Goal: Task Accomplishment & Management: Manage account settings

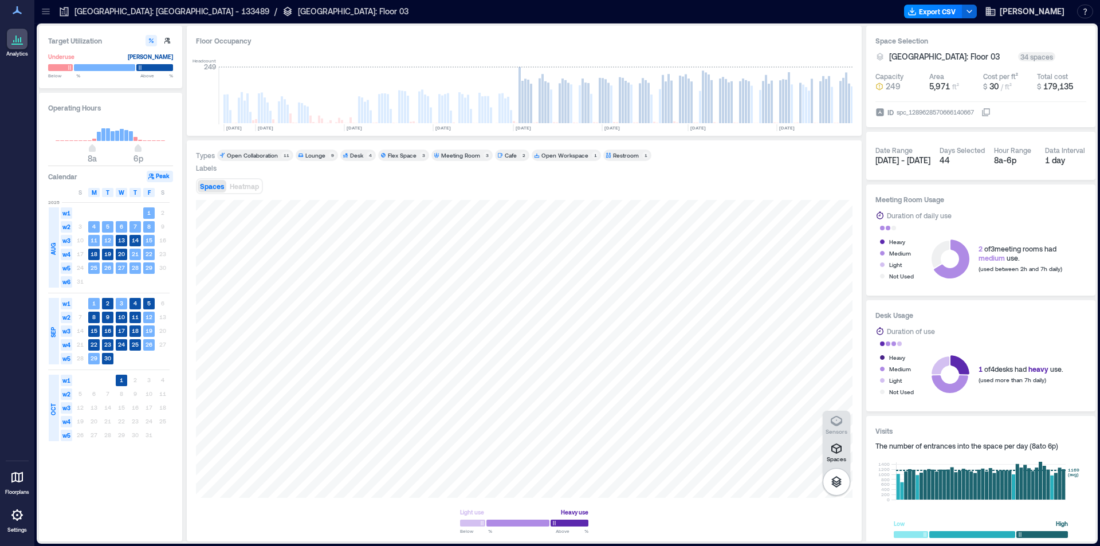
scroll to position [0, 279]
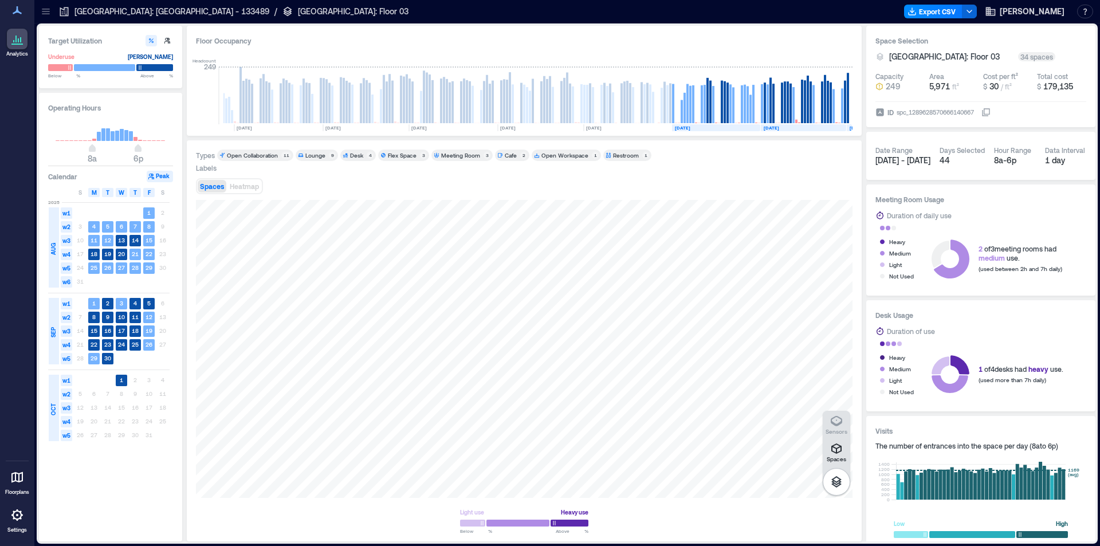
click at [15, 520] on icon at bounding box center [17, 515] width 14 height 14
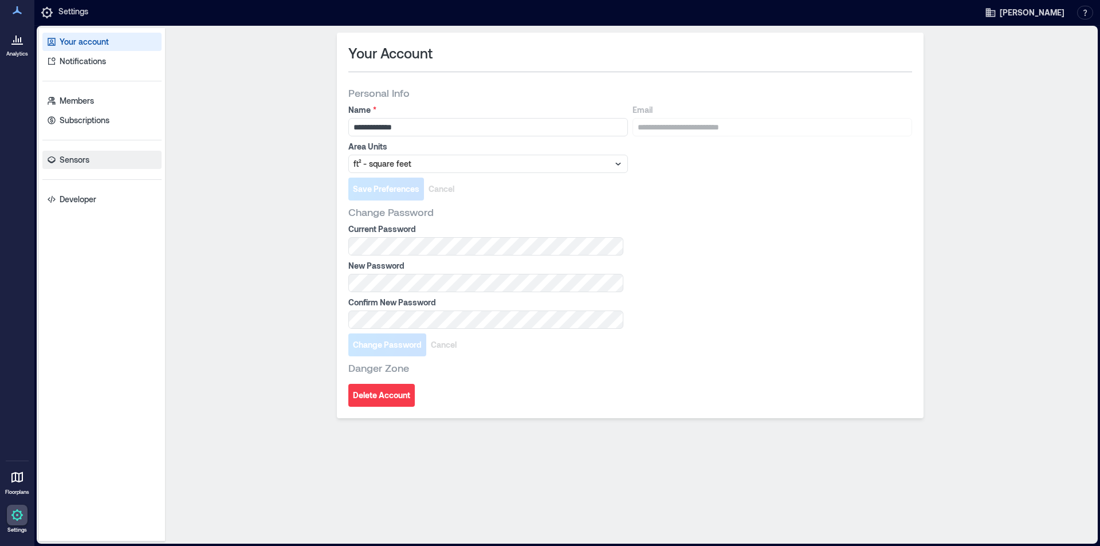
click at [87, 157] on p "Sensors" at bounding box center [75, 159] width 30 height 11
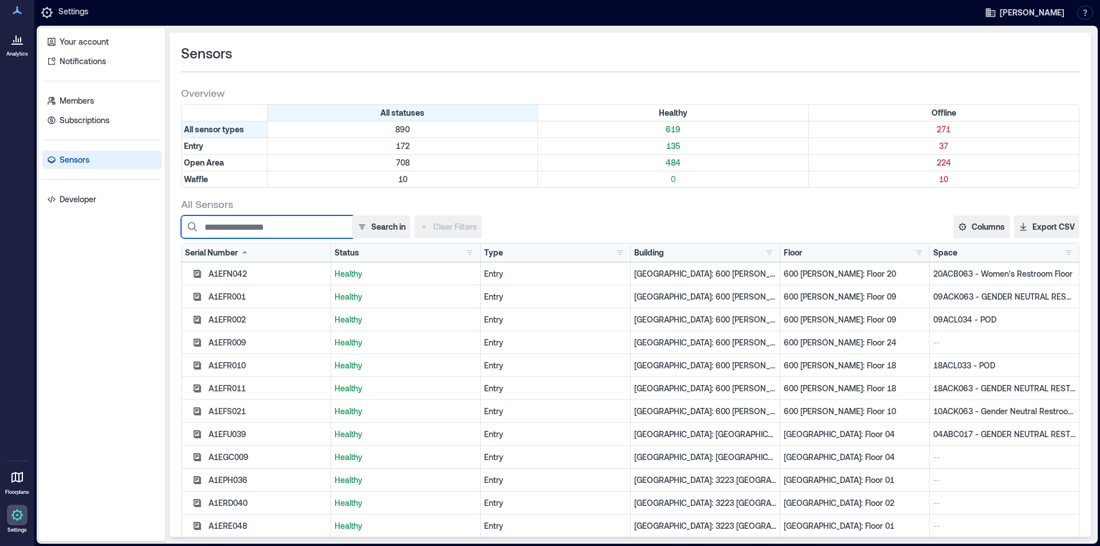
click at [287, 228] on input at bounding box center [267, 226] width 172 height 23
click at [763, 256] on button "button" at bounding box center [770, 252] width 14 height 11
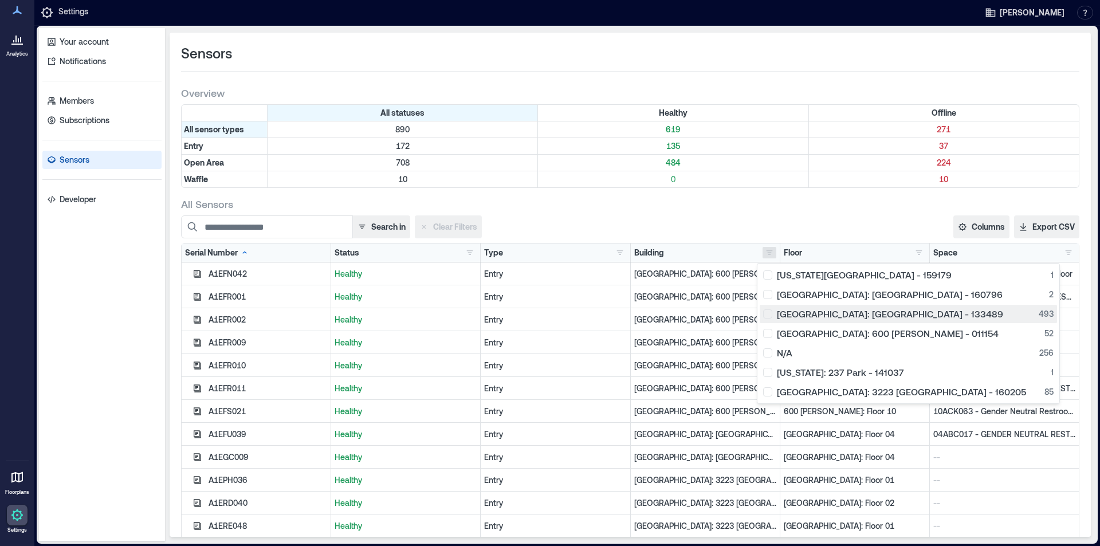
click at [768, 316] on div "[GEOGRAPHIC_DATA]: [GEOGRAPHIC_DATA] - 133489 493" at bounding box center [908, 313] width 291 height 11
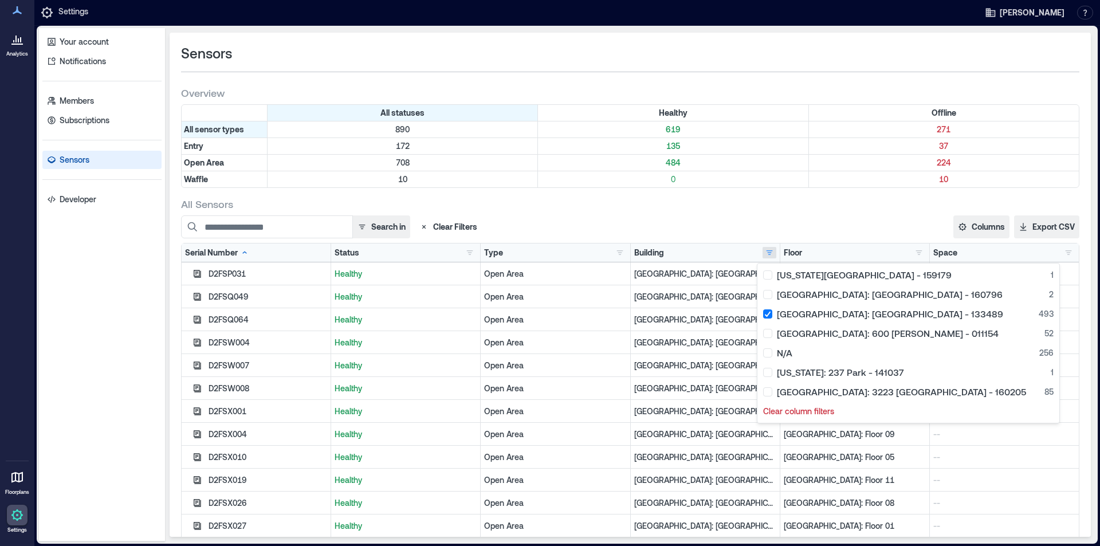
click at [791, 220] on div "Search in Clear Filters Columns Serial Number Status Type Building Floor Space …" at bounding box center [630, 226] width 899 height 23
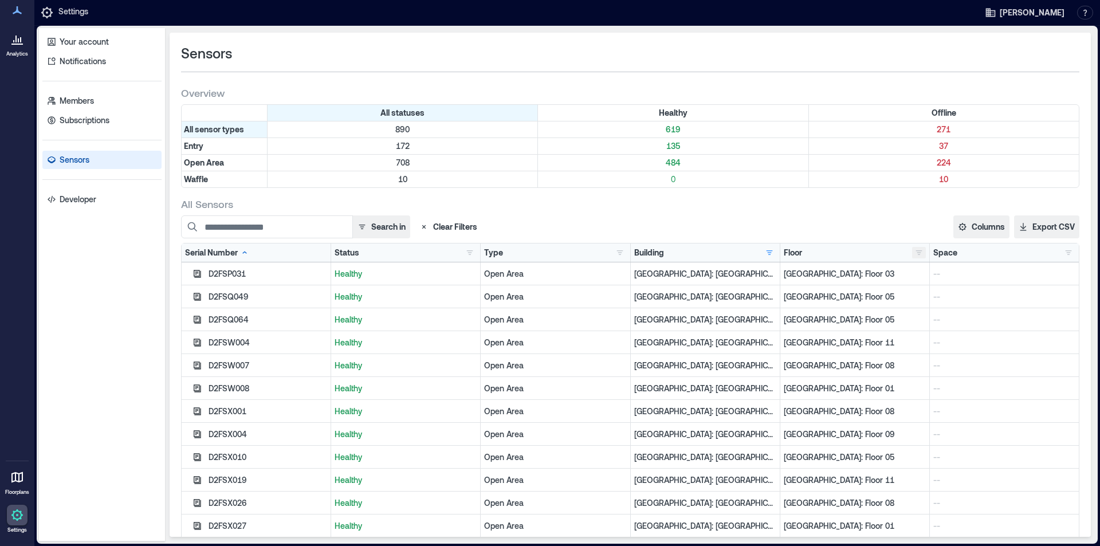
click at [913, 257] on button "button" at bounding box center [919, 252] width 14 height 11
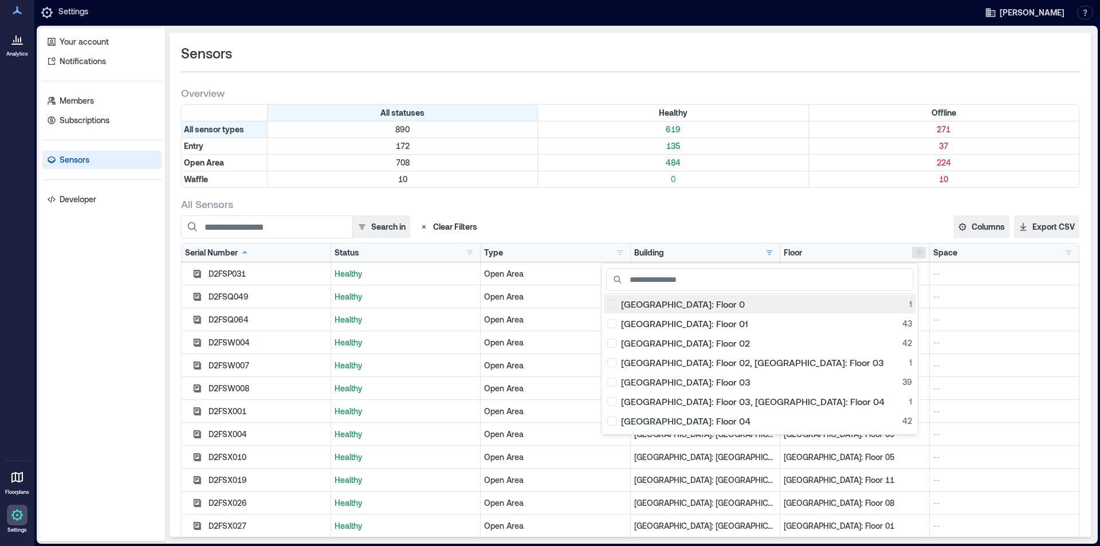
click at [708, 299] on div "[GEOGRAPHIC_DATA]: Floor 0 1" at bounding box center [759, 304] width 305 height 11
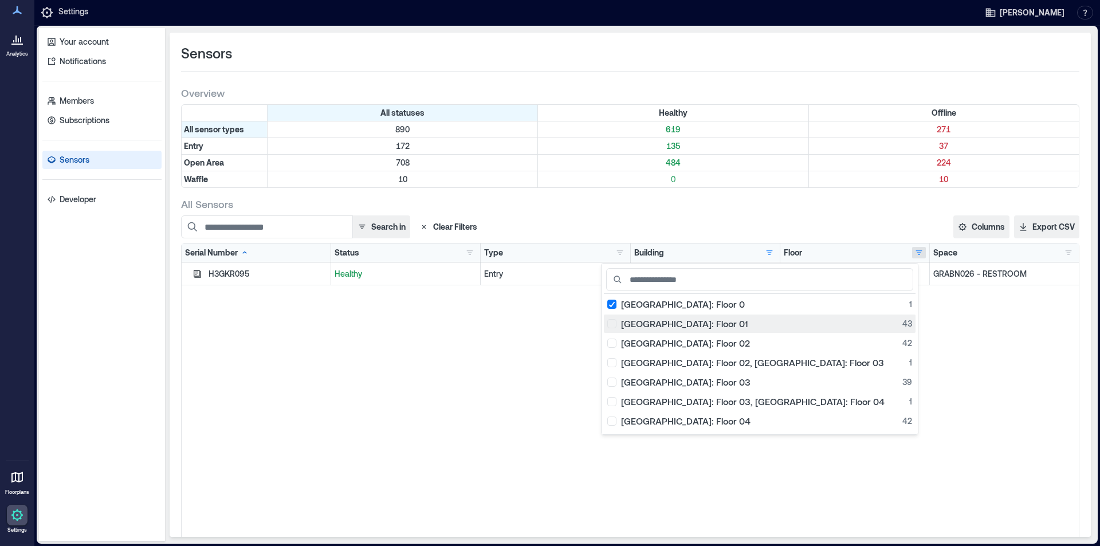
click at [709, 325] on div "[GEOGRAPHIC_DATA]: Floor 01 43" at bounding box center [759, 323] width 305 height 11
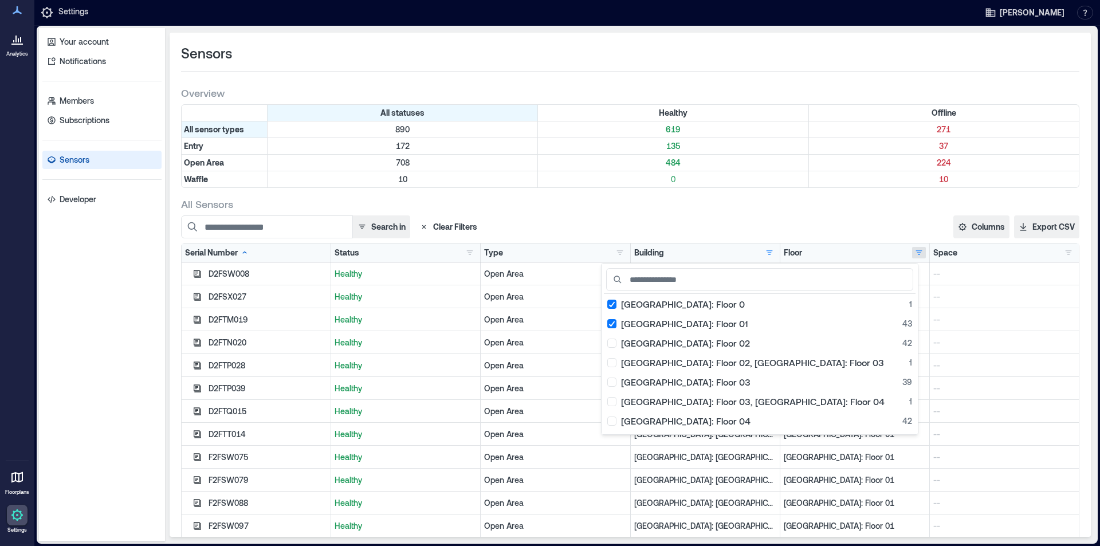
click at [709, 333] on div "[GEOGRAPHIC_DATA]: Floor 0 1 [GEOGRAPHIC_DATA]: Floor 01 43 [GEOGRAPHIC_DATA]: …" at bounding box center [759, 349] width 317 height 172
click at [715, 344] on div "[GEOGRAPHIC_DATA]: Floor 02 42" at bounding box center [759, 343] width 305 height 11
click at [711, 366] on div "[GEOGRAPHIC_DATA]: Floor 02, [GEOGRAPHIC_DATA]: Floor 03 1" at bounding box center [759, 362] width 305 height 11
click at [711, 387] on div "[GEOGRAPHIC_DATA]: Floor 03 39" at bounding box center [759, 381] width 305 height 11
click at [709, 406] on div "[GEOGRAPHIC_DATA]: Floor 03, [GEOGRAPHIC_DATA]: Floor 04 1" at bounding box center [759, 401] width 305 height 11
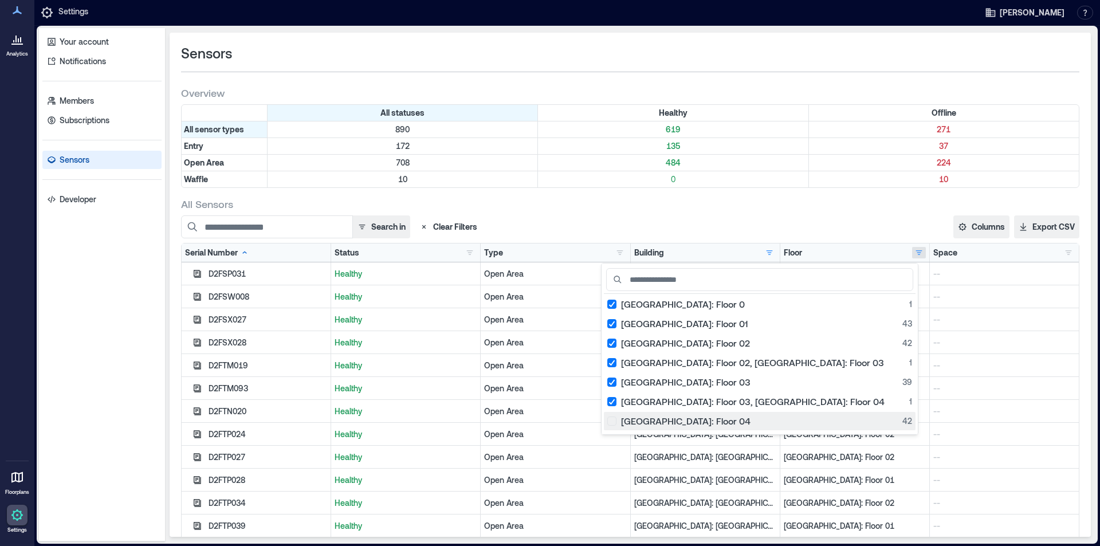
click at [708, 416] on div "[GEOGRAPHIC_DATA]: Floor 04 42" at bounding box center [759, 420] width 305 height 11
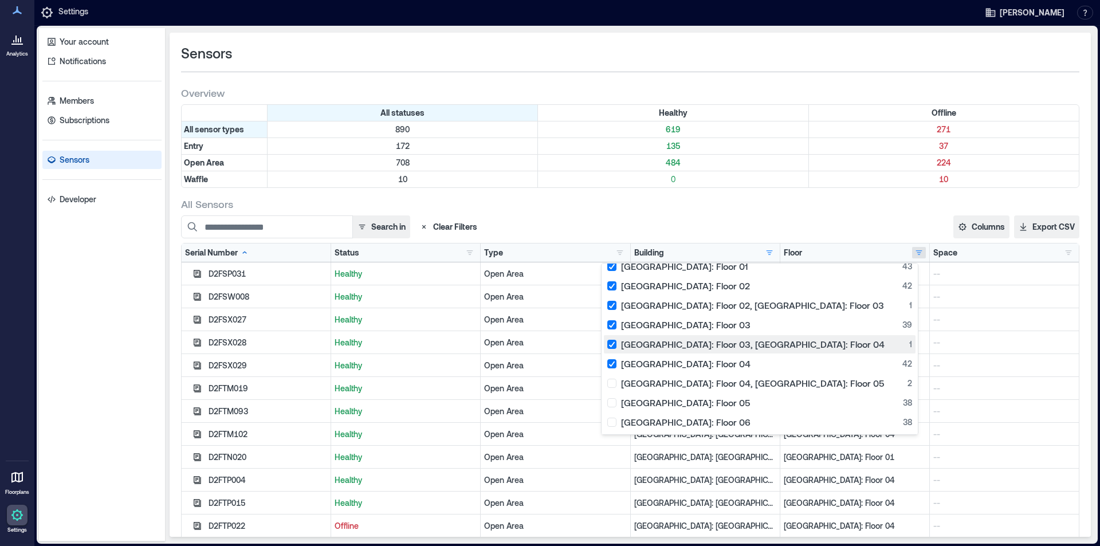
scroll to position [115, 0]
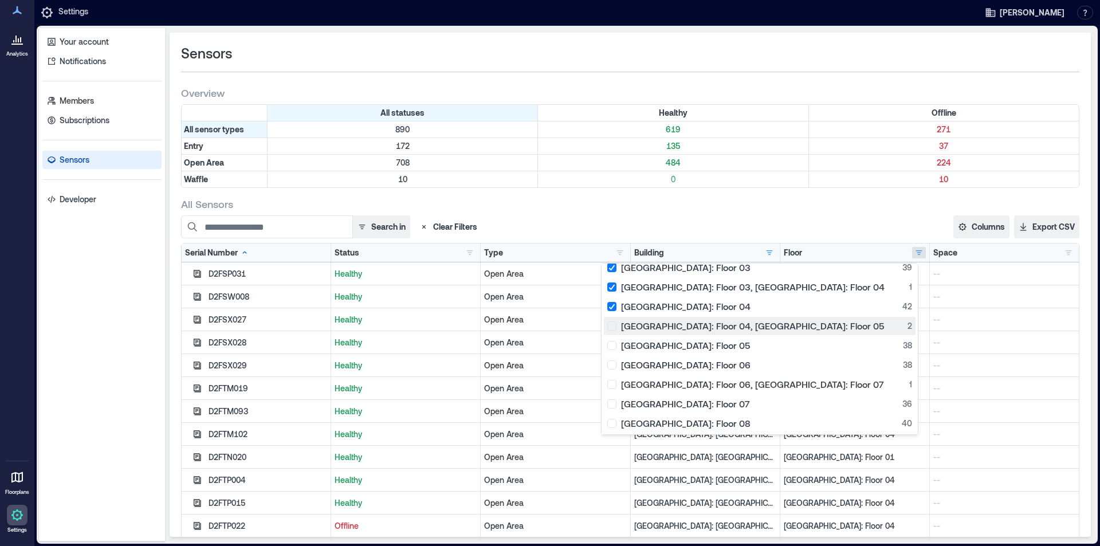
click at [709, 323] on div "[GEOGRAPHIC_DATA]: Floor 04, [GEOGRAPHIC_DATA]: Floor 05 2" at bounding box center [759, 325] width 305 height 11
click at [712, 346] on div "[GEOGRAPHIC_DATA]: Floor 05 38" at bounding box center [759, 345] width 305 height 11
click at [520, 195] on div "Sensors Overview All statuses Healthy Offline All sensor types 890 619 271 Entr…" at bounding box center [630, 285] width 921 height 504
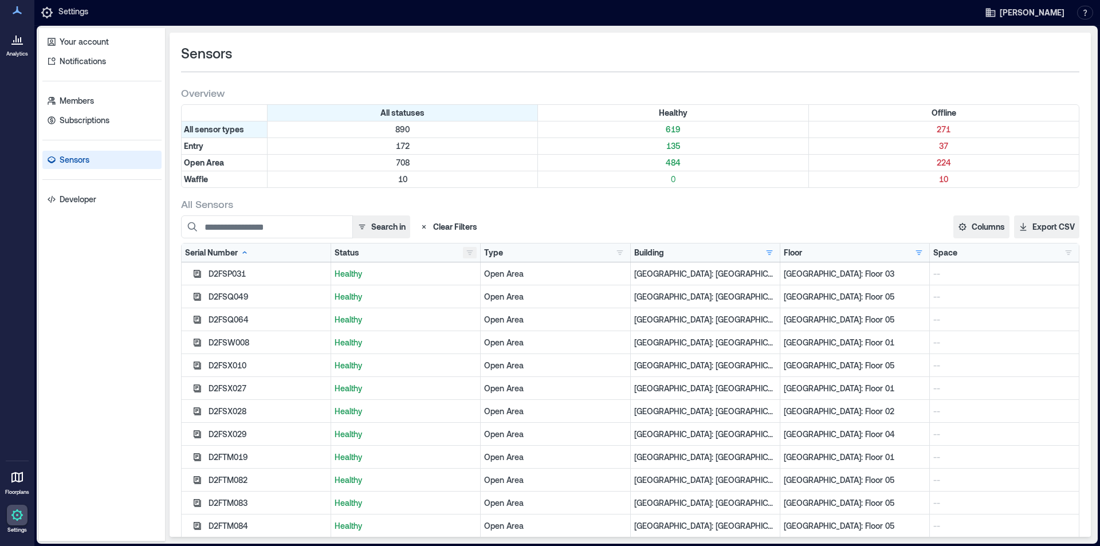
click at [471, 253] on button "button" at bounding box center [470, 252] width 14 height 11
click at [521, 279] on p "199" at bounding box center [527, 274] width 23 height 11
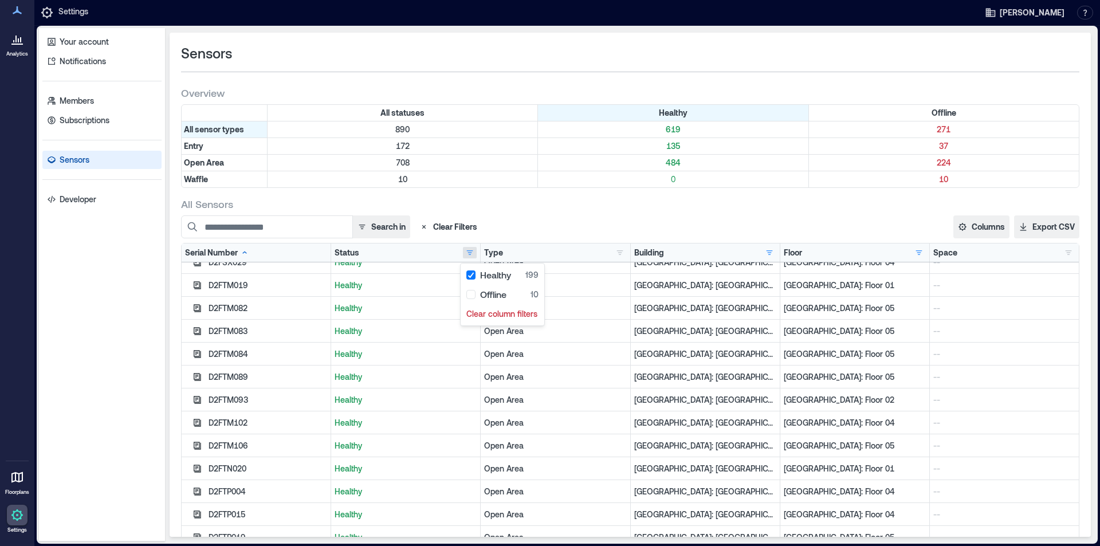
scroll to position [0, 0]
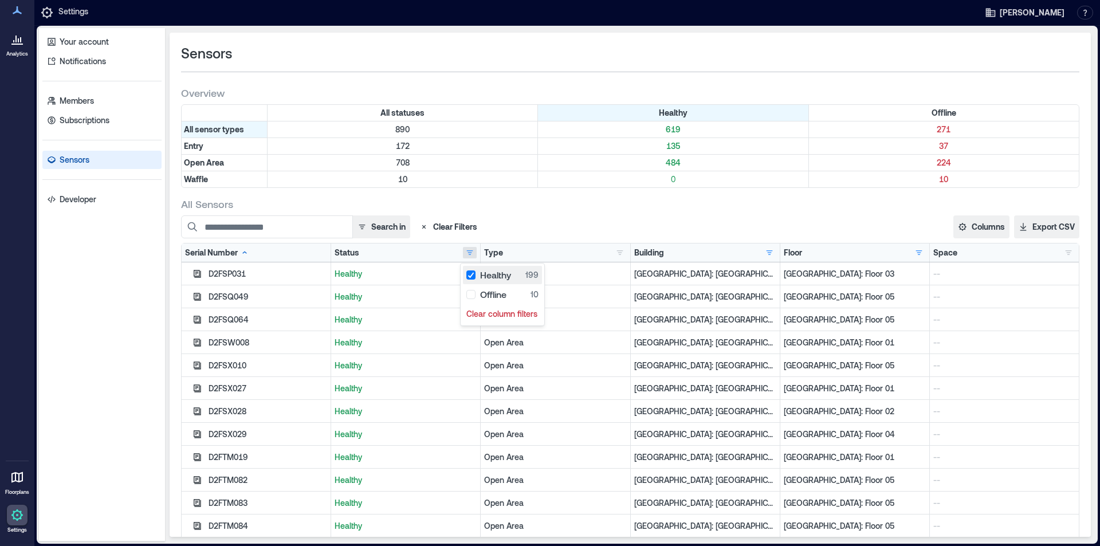
click at [468, 275] on div "Healthy 199" at bounding box center [502, 274] width 72 height 11
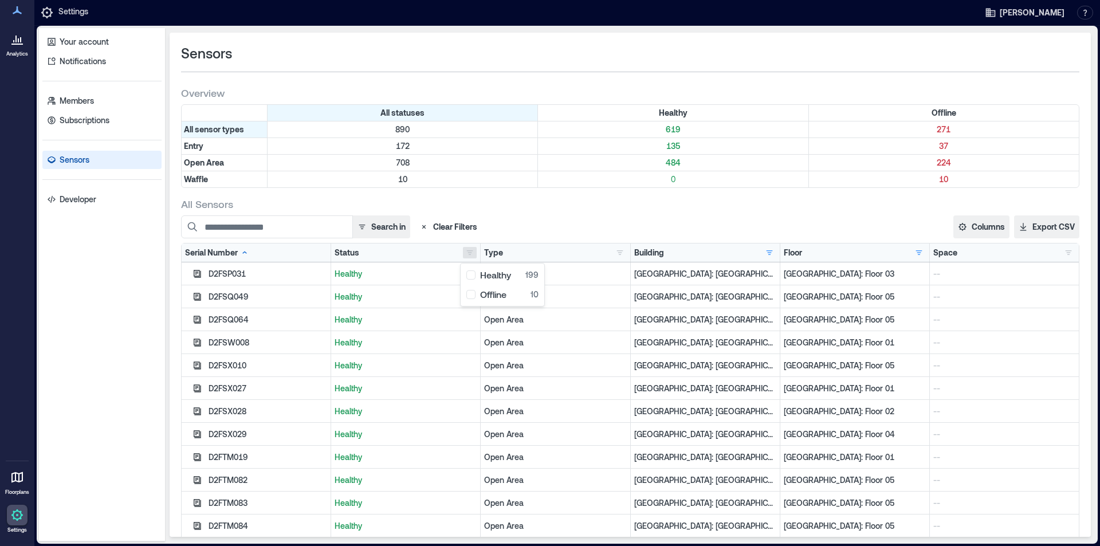
click at [136, 330] on div "Your account Notifications Members Subscriptions Sensors Developer" at bounding box center [102, 284] width 126 height 513
